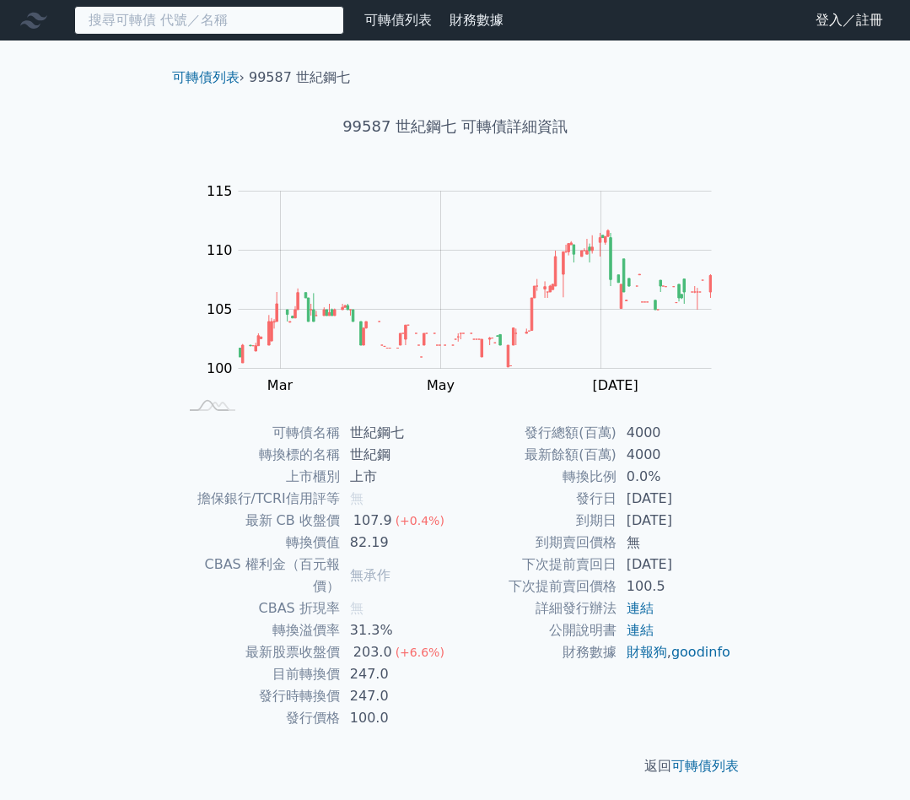
click at [234, 29] on input at bounding box center [209, 20] width 270 height 29
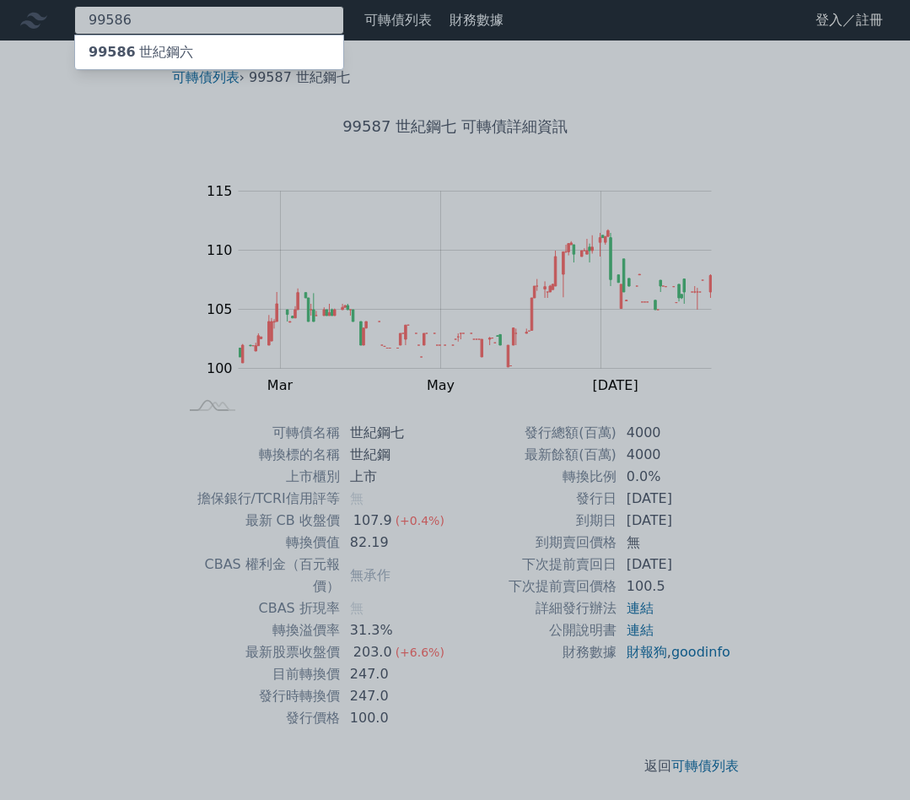
type input "99586"
click at [235, 45] on div "99586 世紀鋼六" at bounding box center [209, 52] width 268 height 34
